Goal: Navigation & Orientation: Understand site structure

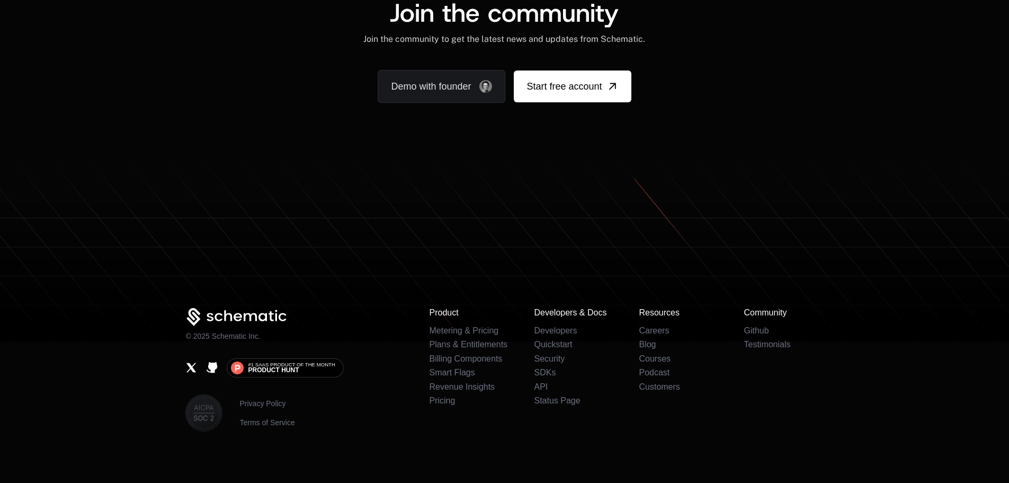
scroll to position [6527, 0]
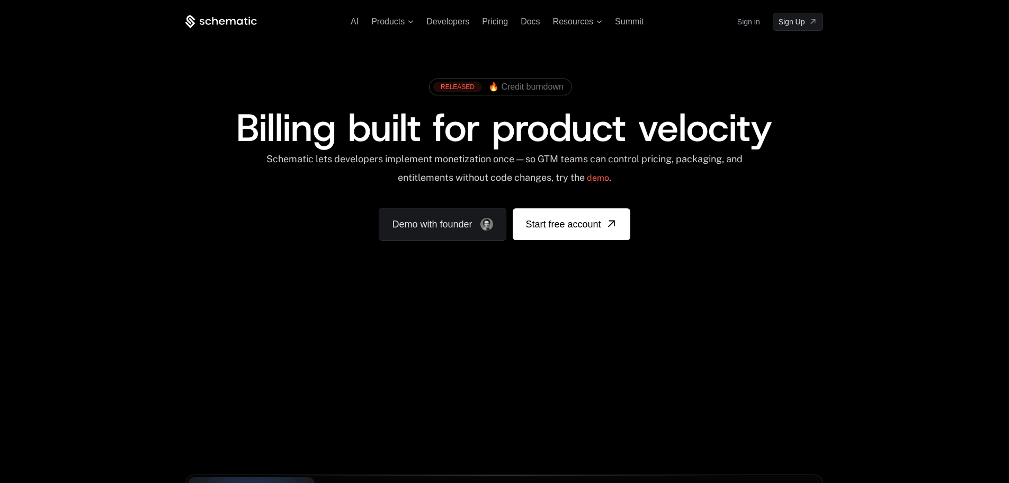
click at [963, 226] on div "AI Products Developers Pricing Docs Resources Summit Sign in Sign Up RELEASED 🔥…" at bounding box center [504, 158] width 1009 height 317
